Goal: Transaction & Acquisition: Purchase product/service

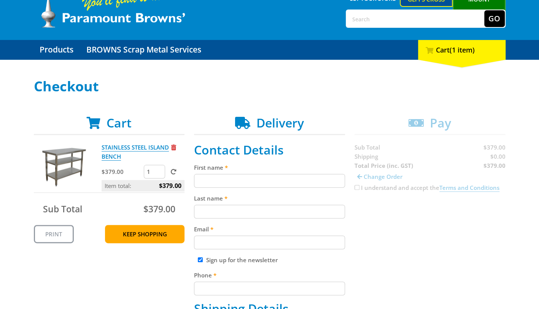
scroll to position [114, 0]
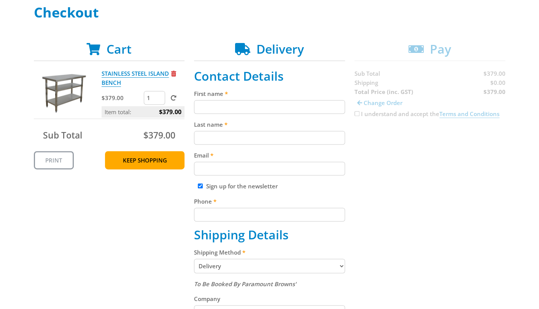
click at [235, 107] on input "First name" at bounding box center [269, 107] width 151 height 14
type input "[PERSON_NAME]"
type input "[PERSON_NAME][EMAIL_ADDRESS][DOMAIN_NAME]"
type input "[PHONE_NUMBER]"
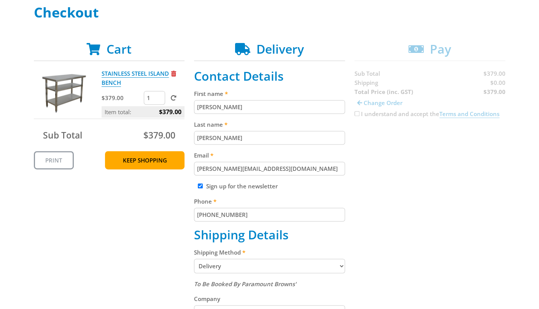
click at [199, 184] on input "Sign up for the newsletter" at bounding box center [200, 186] width 5 height 5
checkbox input "false"
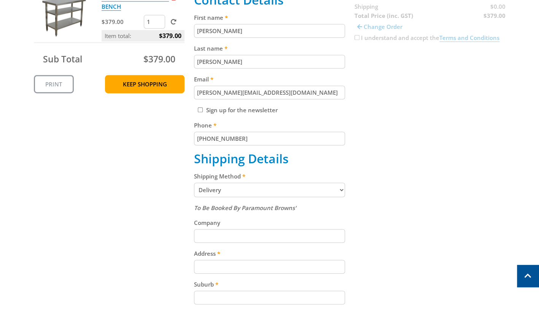
click at [227, 237] on input "Company" at bounding box center [269, 236] width 151 height 14
type input "Juice Institute"
click at [238, 268] on input "Address" at bounding box center [269, 267] width 151 height 14
type input "[STREET_ADDRESS][PERSON_NAME]"
click at [240, 294] on input "Suburb" at bounding box center [269, 298] width 151 height 14
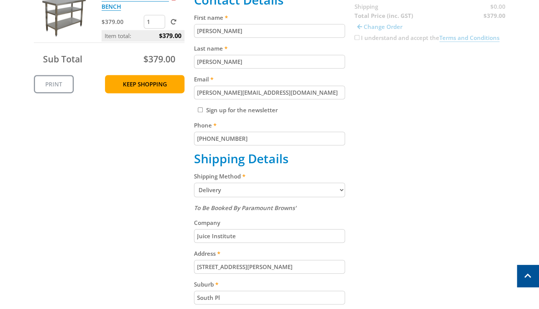
type input "[GEOGRAPHIC_DATA]"
type input "5038"
select select "SA"
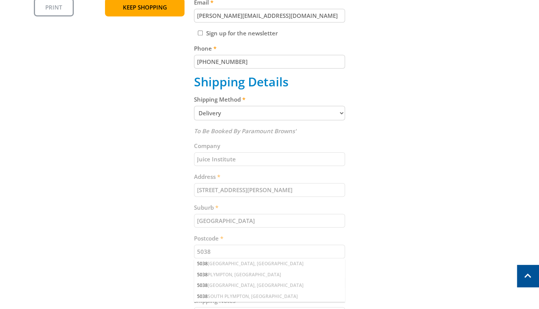
scroll to position [305, 0]
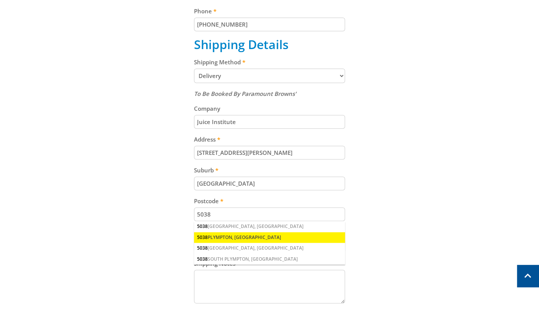
click at [252, 235] on div "5038 PLYMPTON, [GEOGRAPHIC_DATA]" at bounding box center [269, 237] width 151 height 11
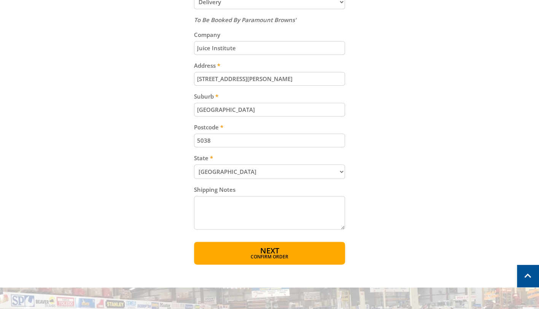
scroll to position [381, 0]
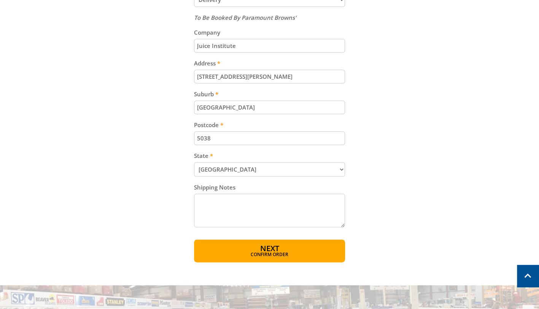
click at [265, 206] on textarea "Shipping Notes" at bounding box center [269, 211] width 151 height 34
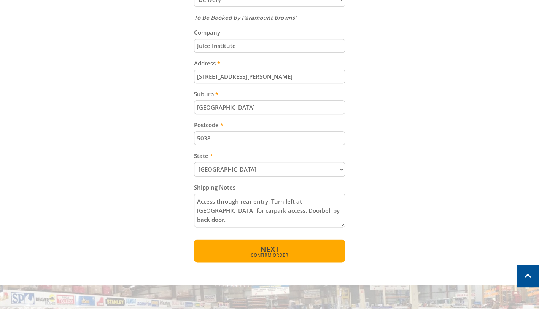
type textarea "Access through rear entry. Turn left at [GEOGRAPHIC_DATA] for carpark access. D…"
click at [294, 249] on button "Next Confirm order" at bounding box center [269, 250] width 151 height 23
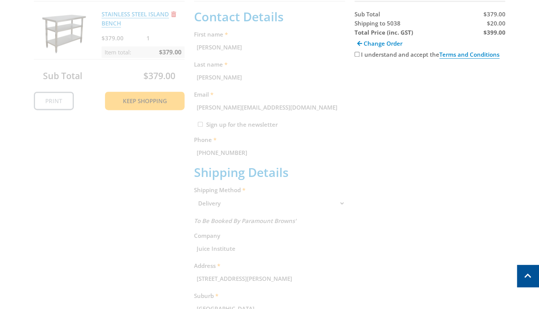
scroll to position [156, 0]
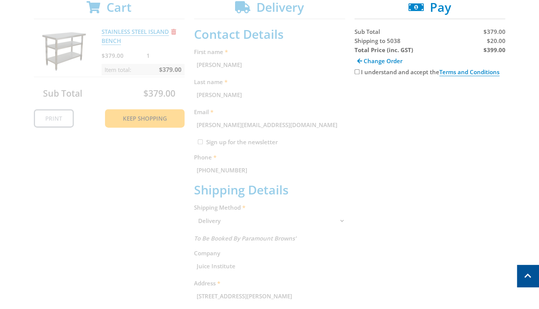
click at [358, 69] on input "I understand and accept the Terms and Conditions" at bounding box center [357, 71] width 5 height 5
checkbox input "true"
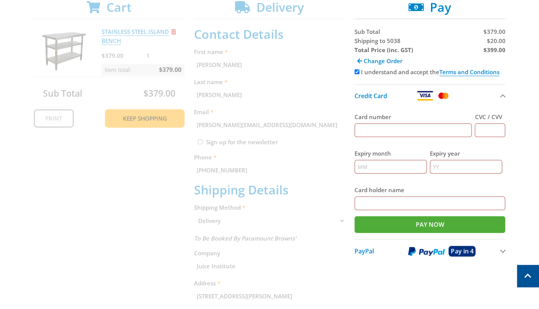
click at [374, 125] on input "Card number" at bounding box center [414, 130] width 118 height 14
type input "[CREDIT_CARD_NUMBER]"
type input "290"
type input "11"
type input "2027"
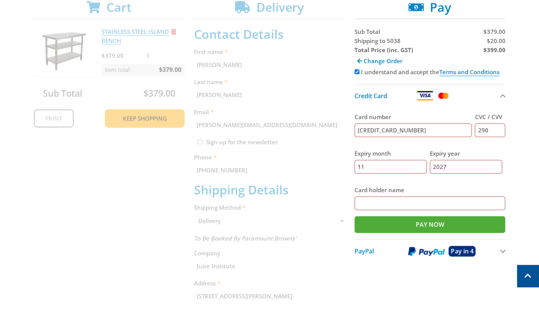
type input "[PERSON_NAME]"
click at [428, 226] on input "Pay Now" at bounding box center [430, 224] width 151 height 17
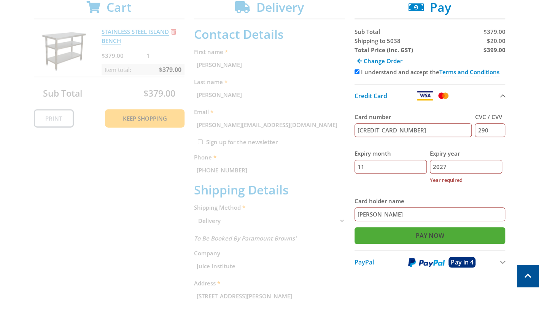
click at [429, 240] on input "Pay Now" at bounding box center [430, 235] width 151 height 17
type input "2"
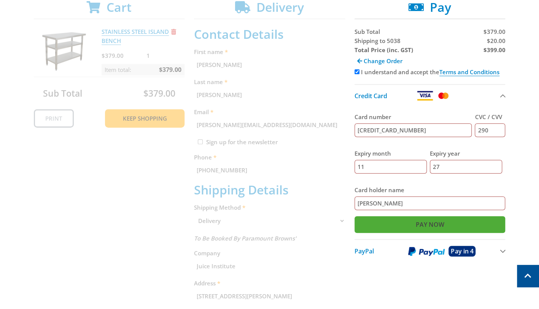
type input "27"
click at [447, 225] on input "Pay Now" at bounding box center [430, 224] width 151 height 17
type input "Paying..."
